Goal: Task Accomplishment & Management: Manage account settings

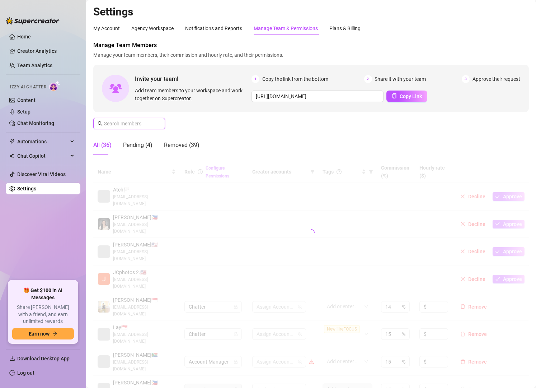
click at [123, 122] on input "text" at bounding box center [129, 124] width 51 height 8
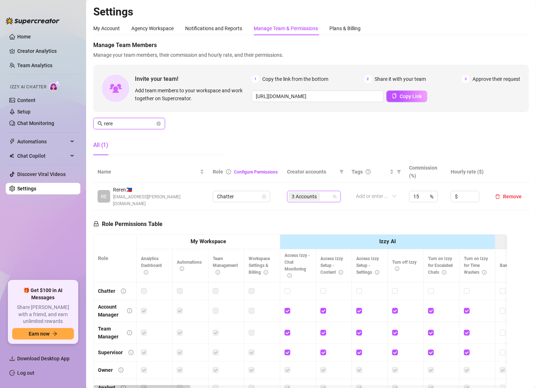
click at [326, 194] on div "3 Accounts" at bounding box center [310, 196] width 43 height 10
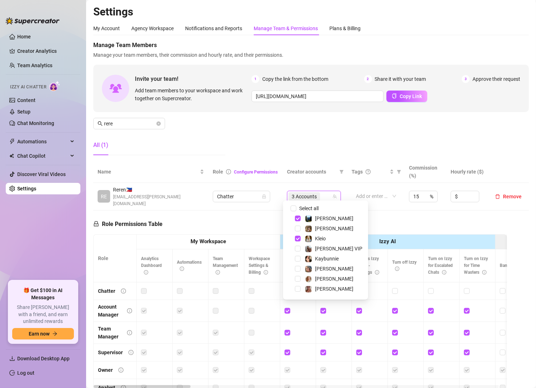
click at [376, 117] on div "Manage Team Members Manage your team members, their commission and hourly rate,…" at bounding box center [311, 101] width 436 height 120
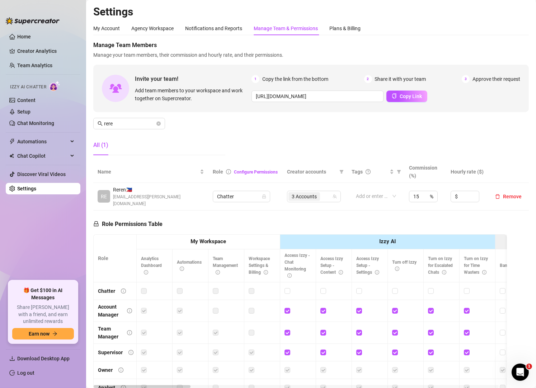
click at [127, 141] on div "All (1)" at bounding box center [159, 145] width 132 height 20
click at [323, 191] on div "3 Accounts" at bounding box center [310, 196] width 43 height 10
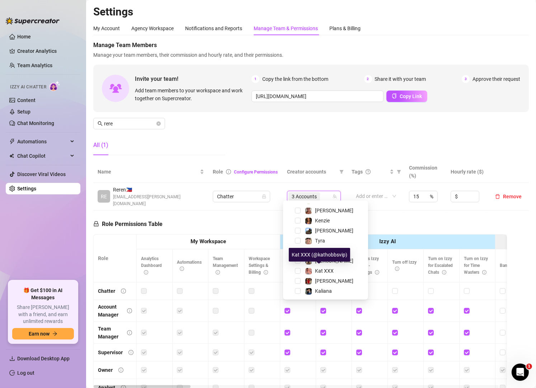
scroll to position [79, 0]
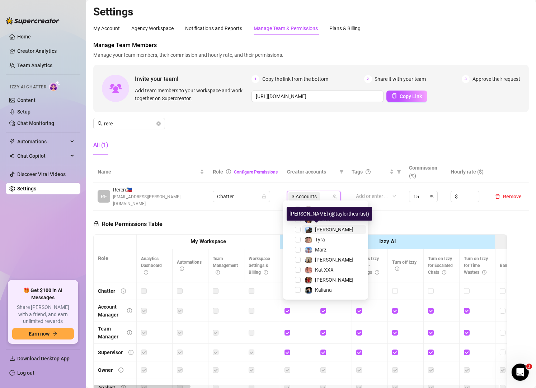
click at [327, 229] on span "[PERSON_NAME]" at bounding box center [334, 229] width 38 height 6
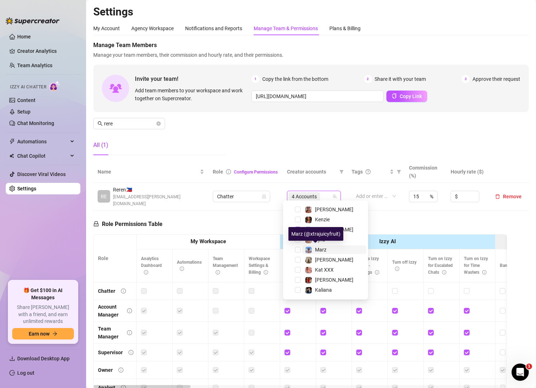
click at [326, 248] on span "Marz" at bounding box center [320, 250] width 11 height 6
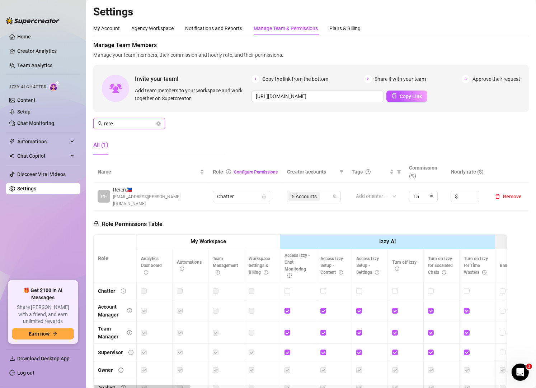
click at [128, 123] on input "rere" at bounding box center [129, 124] width 51 height 8
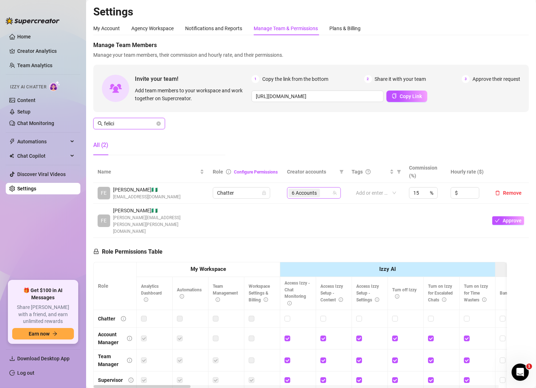
click at [326, 193] on div "6 Accounts" at bounding box center [310, 193] width 43 height 10
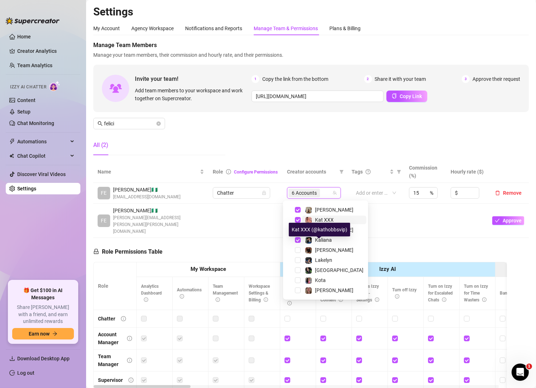
scroll to position [102, 0]
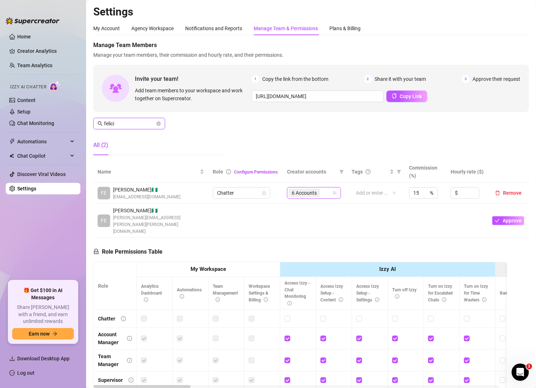
click at [132, 122] on input "felici" at bounding box center [129, 124] width 51 height 8
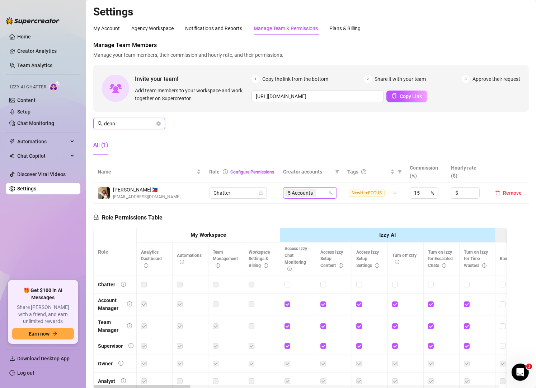
click at [322, 194] on div "5 Accounts" at bounding box center [306, 193] width 43 height 10
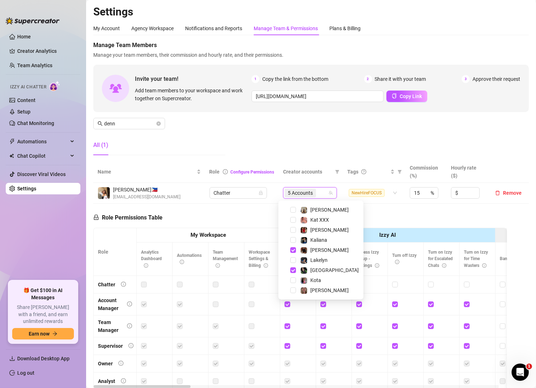
scroll to position [129, 0]
click at [318, 262] on span "Lakelyn" at bounding box center [318, 260] width 17 height 6
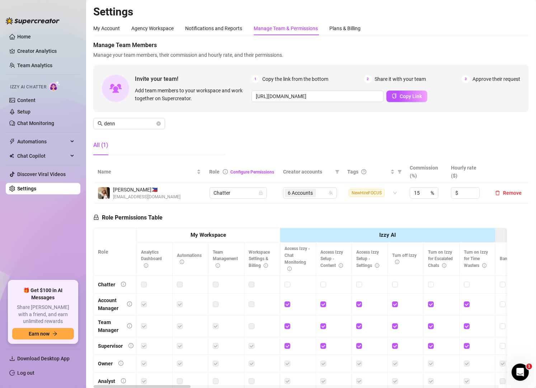
click at [134, 145] on div "All (1)" at bounding box center [159, 145] width 132 height 20
click at [317, 190] on div "6 Accounts" at bounding box center [306, 193] width 43 height 10
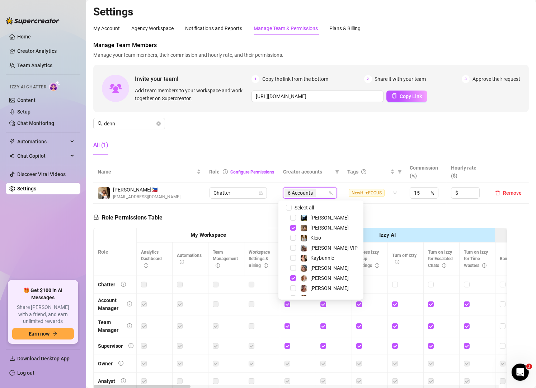
scroll to position [0, 0]
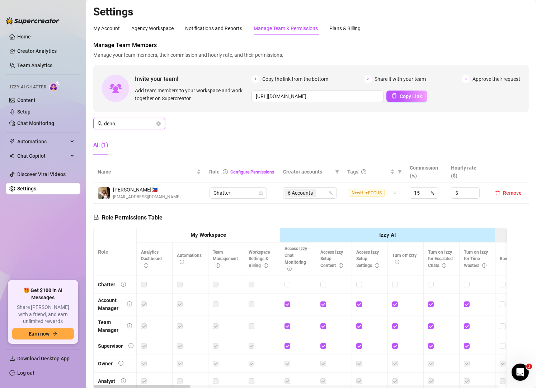
click at [149, 124] on input "denn" at bounding box center [129, 124] width 51 height 8
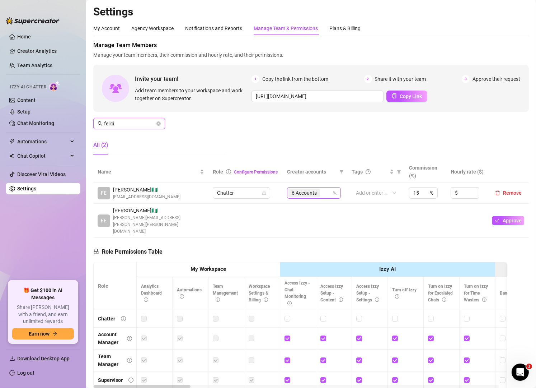
click at [324, 194] on div "6 Accounts" at bounding box center [310, 193] width 43 height 10
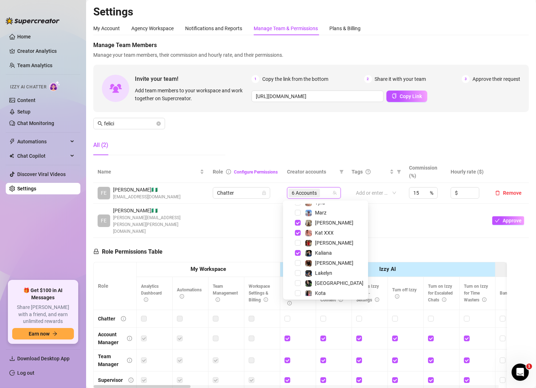
scroll to position [129, 0]
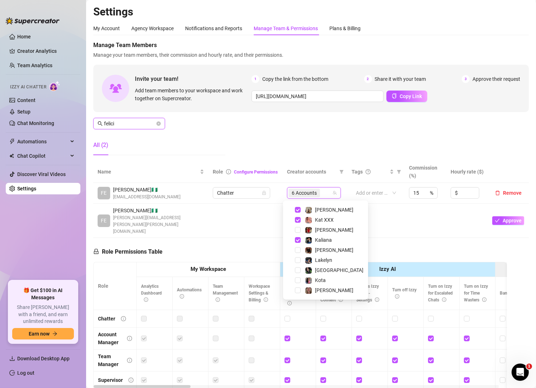
click at [130, 125] on input "felici" at bounding box center [129, 124] width 51 height 8
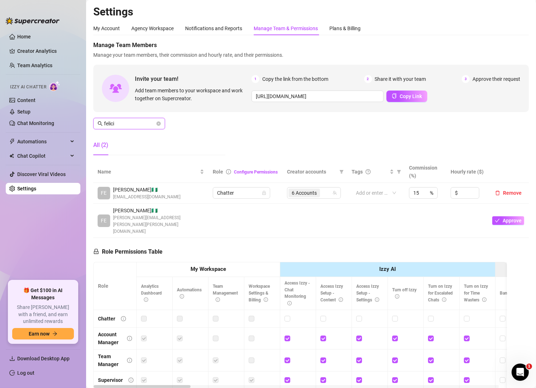
click at [130, 125] on input "felici" at bounding box center [129, 124] width 51 height 8
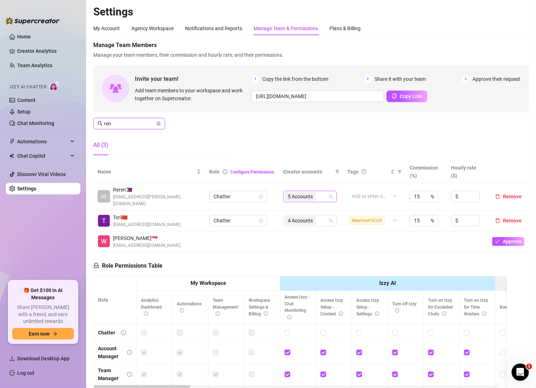
click at [317, 192] on div "5 Accounts" at bounding box center [306, 196] width 43 height 10
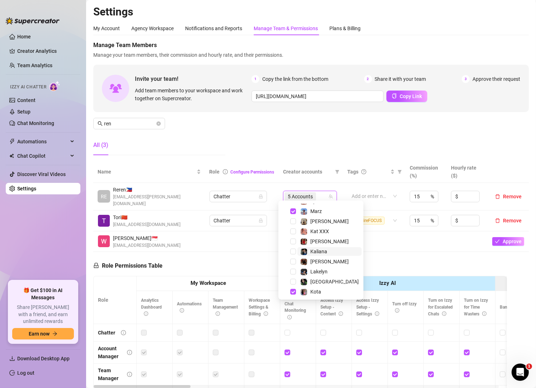
scroll to position [117, 0]
click at [318, 243] on span "[PERSON_NAME]" at bounding box center [329, 242] width 38 height 6
click at [338, 144] on div "Manage Team Members Manage your team members, their commission and hourly rate,…" at bounding box center [311, 101] width 436 height 120
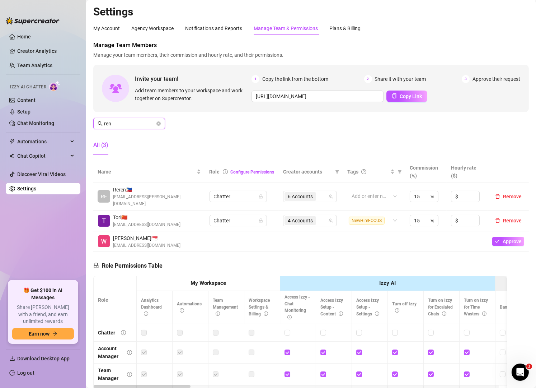
click at [121, 123] on input "ren" at bounding box center [129, 124] width 51 height 8
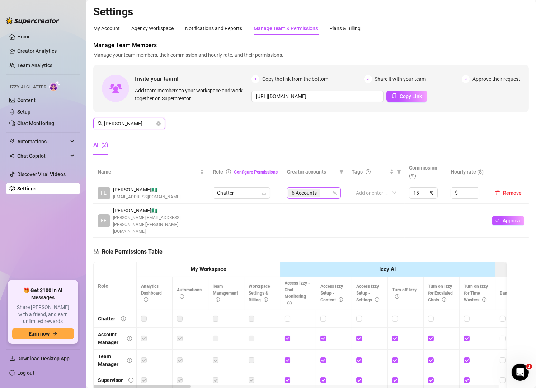
click at [324, 193] on div "6 Accounts" at bounding box center [310, 193] width 43 height 10
type input "[PERSON_NAME]"
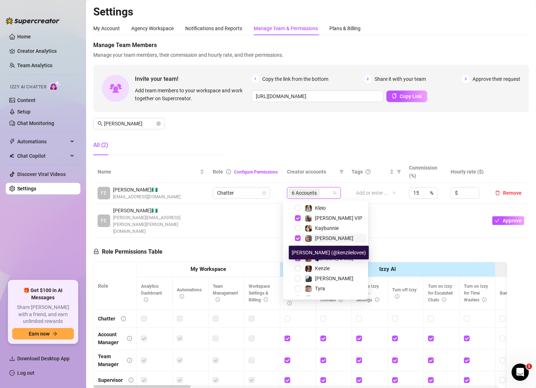
scroll to position [31, 0]
click at [317, 267] on span "Kenzie" at bounding box center [322, 268] width 15 height 6
click at [260, 138] on div "Manage Team Members Manage your team members, their commission and hourly rate,…" at bounding box center [311, 101] width 436 height 120
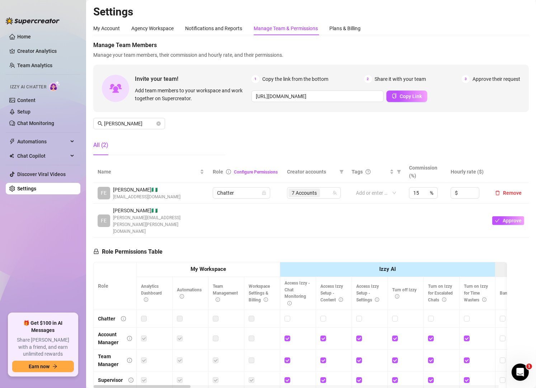
click at [55, 265] on ul "Home Creator Analytics Team Analytics Izzy AI Chatter Content Setup Chat Monito…" at bounding box center [43, 169] width 75 height 282
click at [2, 249] on aside "Home Creator Analytics Team Analytics Izzy AI Chatter Content Setup Chat Monito…" at bounding box center [43, 194] width 86 height 388
